Goal: Task Accomplishment & Management: Use online tool/utility

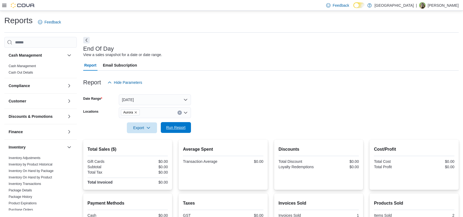
scroll to position [16, 0]
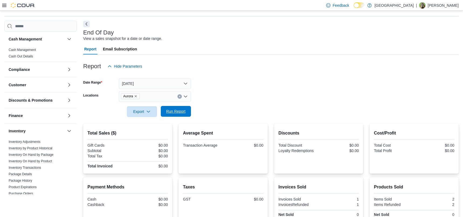
click at [183, 111] on span "Run Report" at bounding box center [175, 111] width 19 height 5
